Goal: Book appointment/travel/reservation

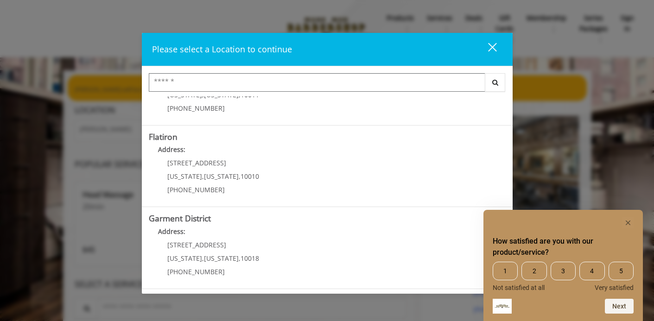
scroll to position [216, 0]
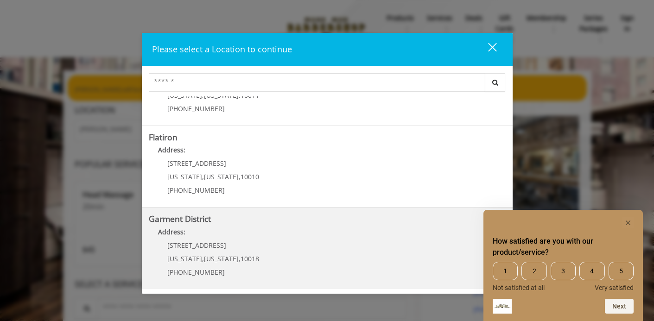
click at [319, 240] on District "Address:" at bounding box center [327, 234] width 357 height 15
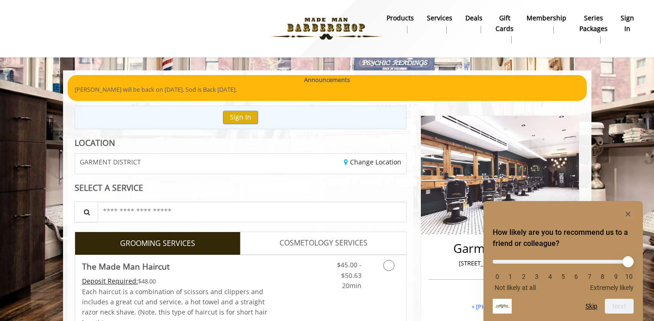
click at [615, 274] on li "9" at bounding box center [615, 276] width 9 height 7
drag, startPoint x: 501, startPoint y: 259, endPoint x: 615, endPoint y: 264, distance: 114.1
type input "*"
click at [615, 264] on input "range" at bounding box center [562, 262] width 141 height 4
click at [619, 308] on button "Next" at bounding box center [619, 306] width 29 height 15
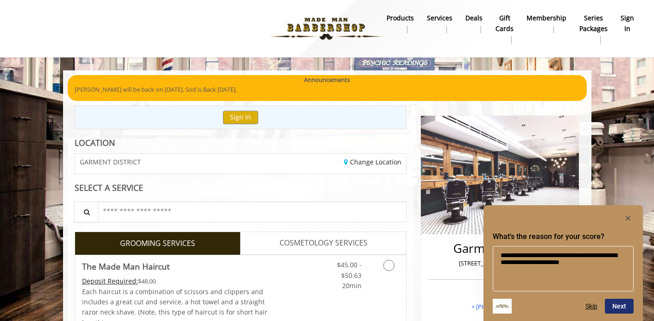
type textarea "**********"
click at [611, 303] on button "Next" at bounding box center [619, 306] width 29 height 15
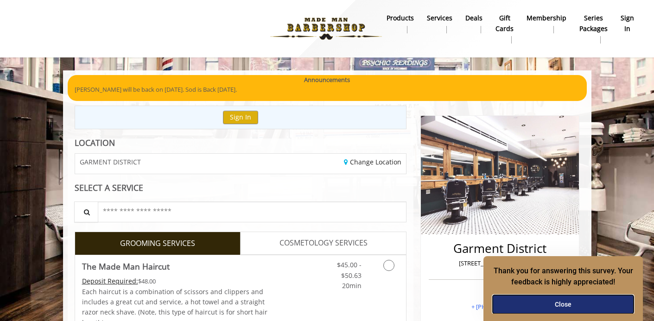
click at [561, 300] on button "Close" at bounding box center [562, 304] width 141 height 19
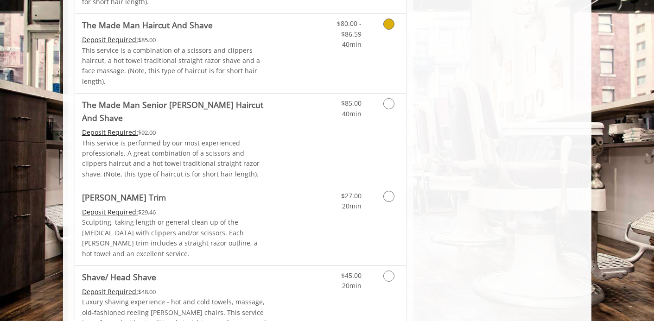
scroll to position [903, 0]
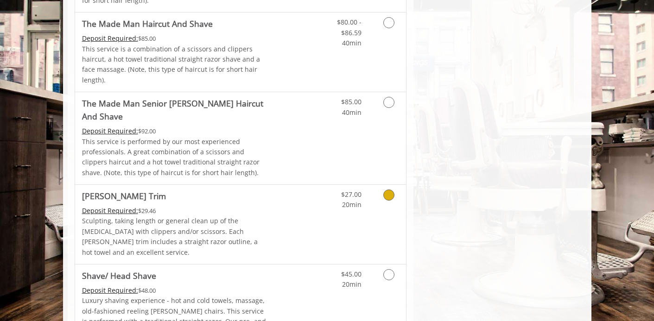
click at [390, 189] on icon "Grooming services" at bounding box center [388, 194] width 11 height 11
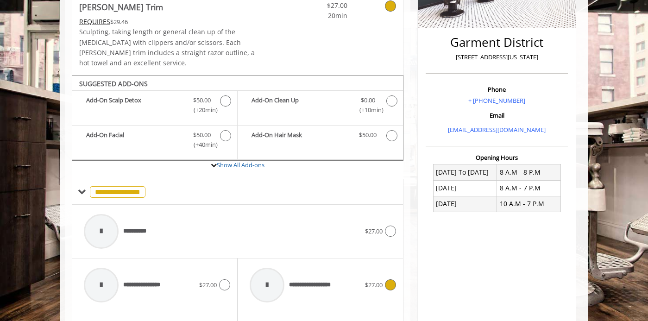
scroll to position [147, 0]
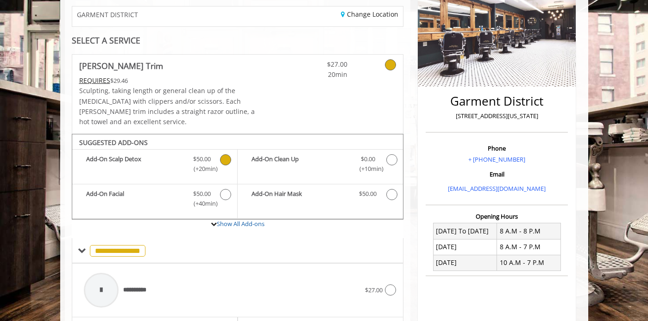
click at [226, 154] on icon "Beard Trim Add-onS" at bounding box center [225, 159] width 11 height 11
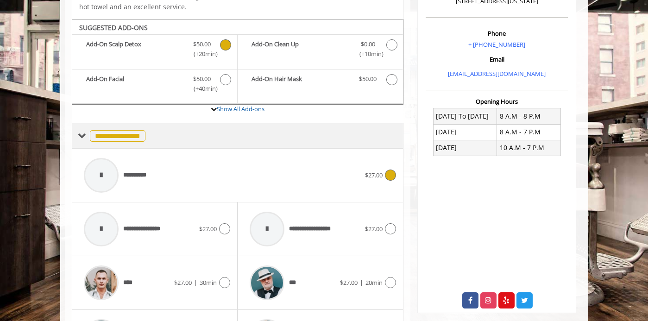
scroll to position [271, 0]
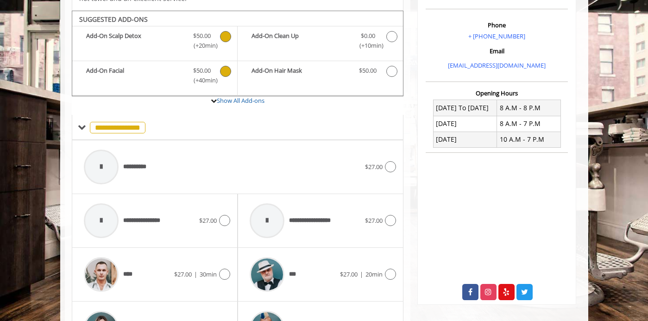
click at [226, 66] on icon "Beard Trim Add-onS" at bounding box center [225, 71] width 11 height 11
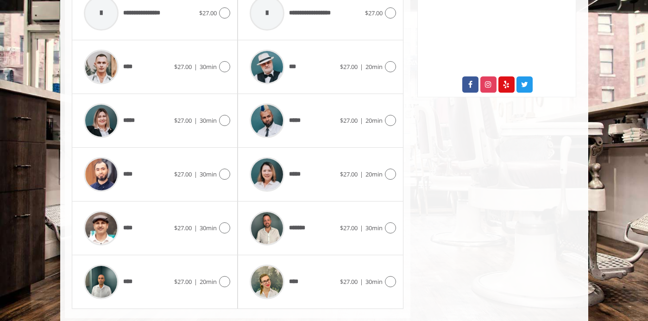
scroll to position [487, 0]
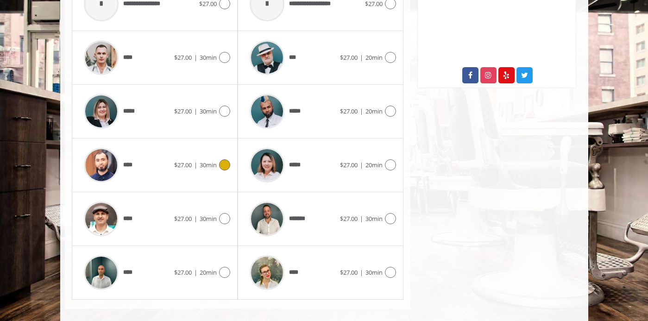
click at [223, 159] on icon at bounding box center [224, 164] width 11 height 11
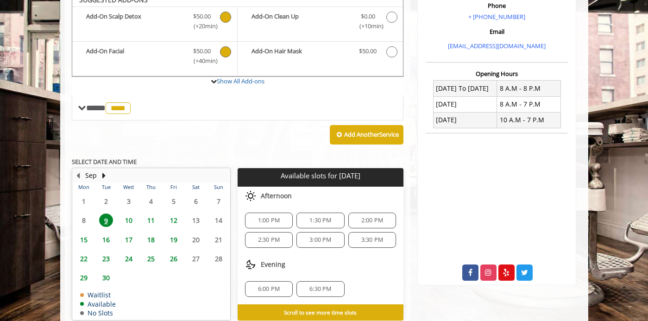
scroll to position [324, 0]
